Goal: Complete application form: Complete application form

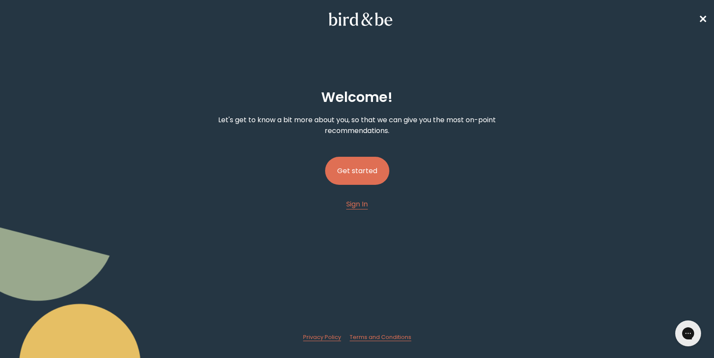
click at [367, 177] on button "Get started" at bounding box center [357, 171] width 64 height 28
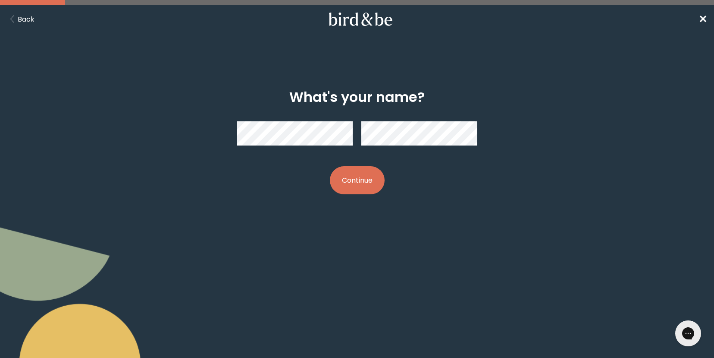
click at [373, 178] on button "Continue" at bounding box center [357, 180] width 55 height 28
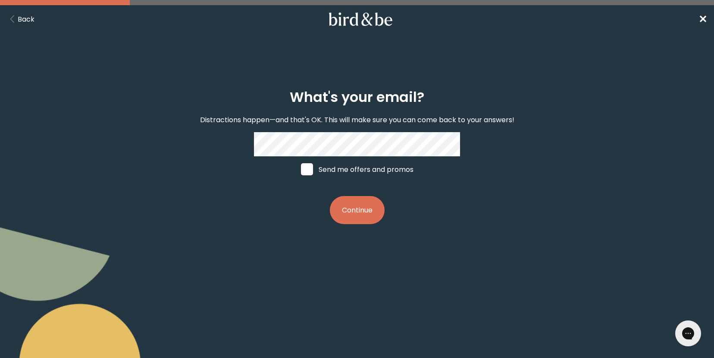
click at [359, 219] on button "Continue" at bounding box center [357, 210] width 55 height 28
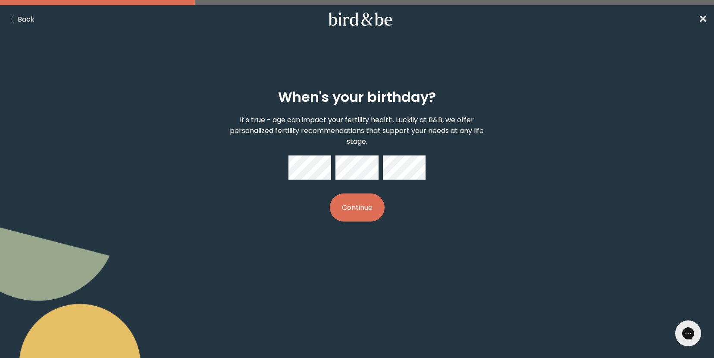
click at [362, 210] on button "Continue" at bounding box center [357, 207] width 55 height 28
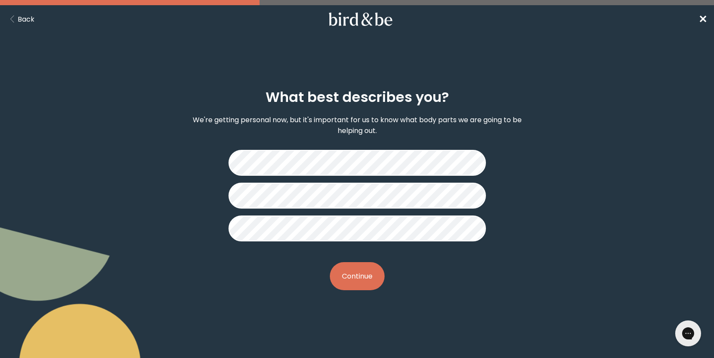
click at [365, 273] on button "Continue" at bounding box center [357, 276] width 55 height 28
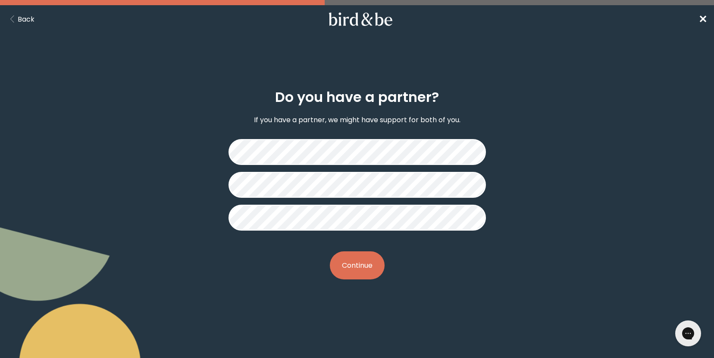
click at [364, 271] on button "Continue" at bounding box center [357, 265] width 55 height 28
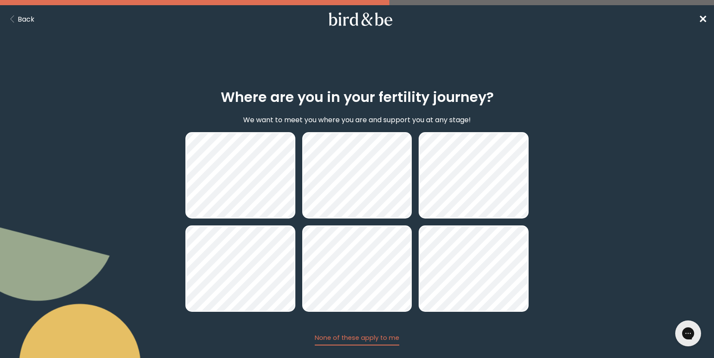
scroll to position [49, 0]
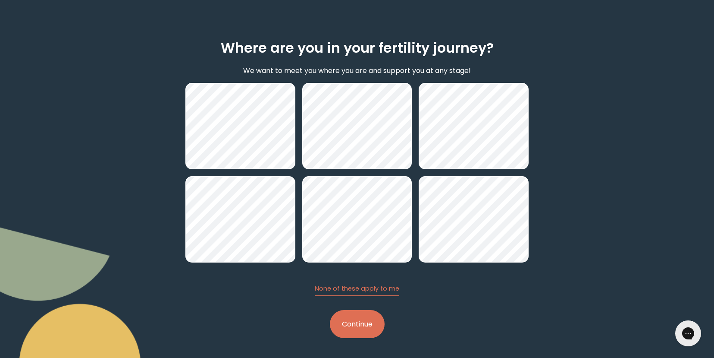
click at [369, 328] on button "Continue" at bounding box center [357, 324] width 55 height 28
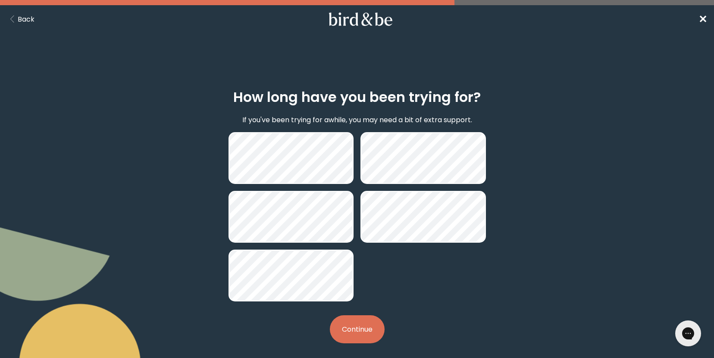
click at [362, 332] on button "Continue" at bounding box center [357, 329] width 55 height 28
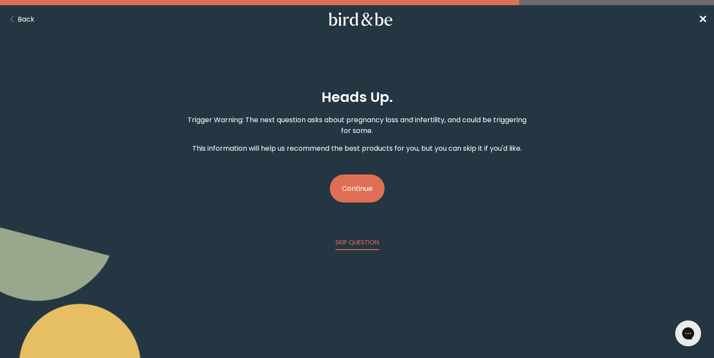
click at [362, 185] on button "Continue" at bounding box center [357, 188] width 55 height 28
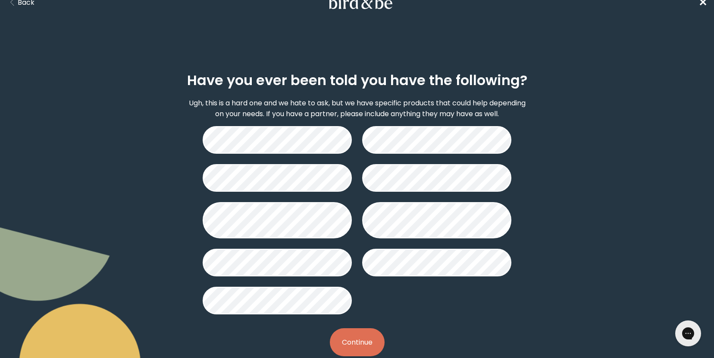
scroll to position [29, 0]
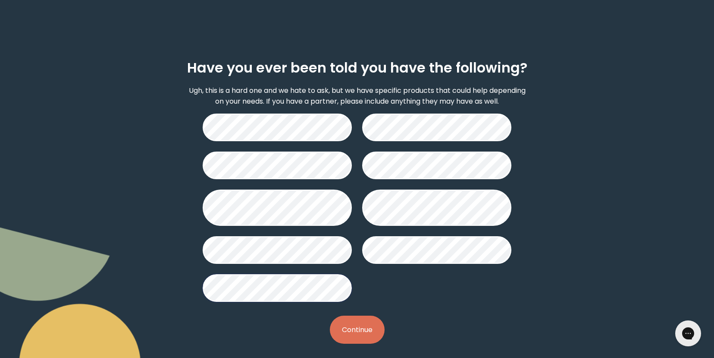
click at [374, 329] on button "Continue" at bounding box center [357, 329] width 55 height 28
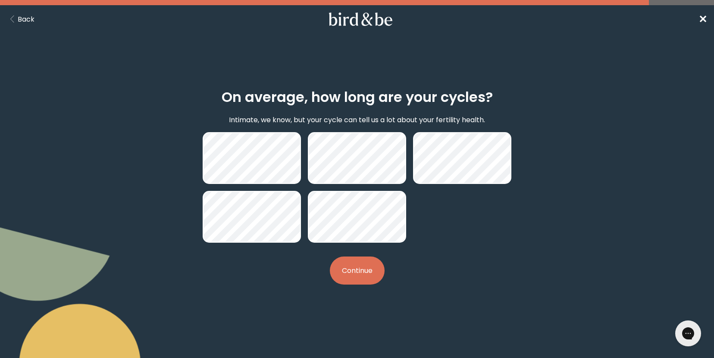
click at [359, 275] on button "Continue" at bounding box center [357, 270] width 55 height 28
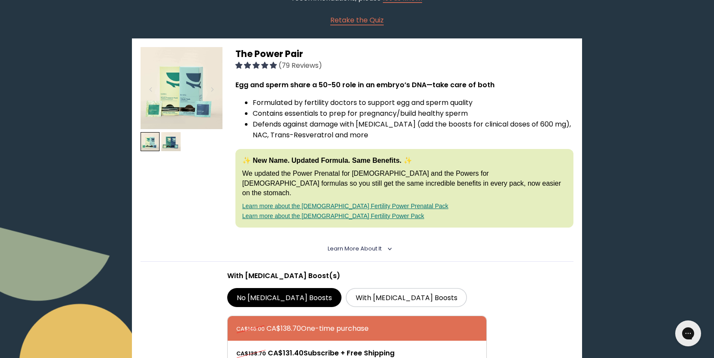
scroll to position [116, 0]
